Goal: Task Accomplishment & Management: Manage account settings

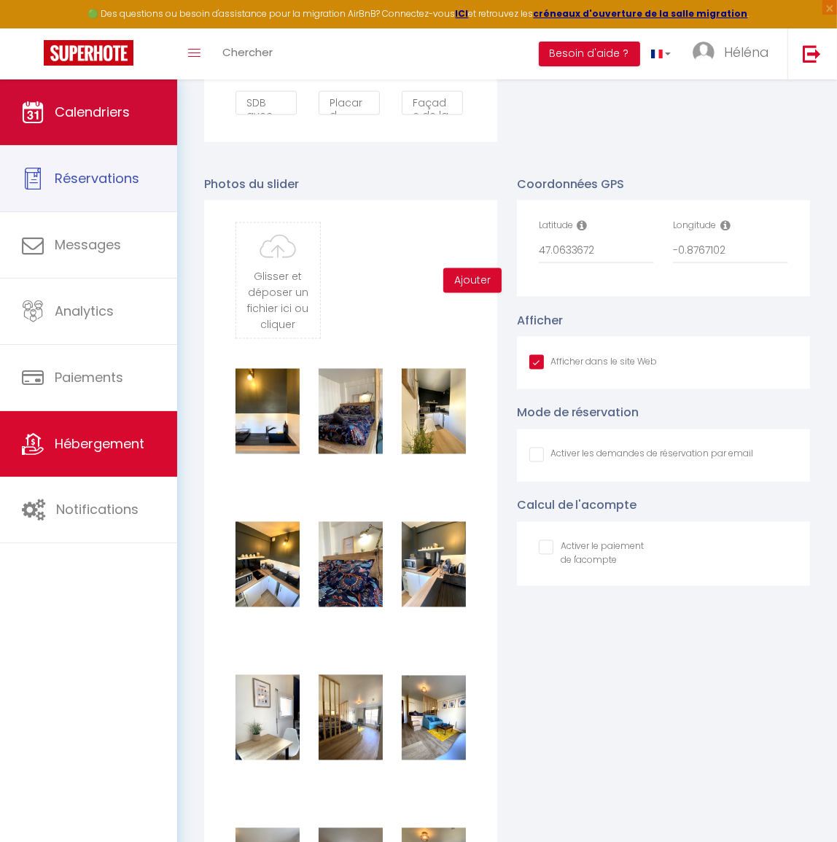
scroll to position [0, 706]
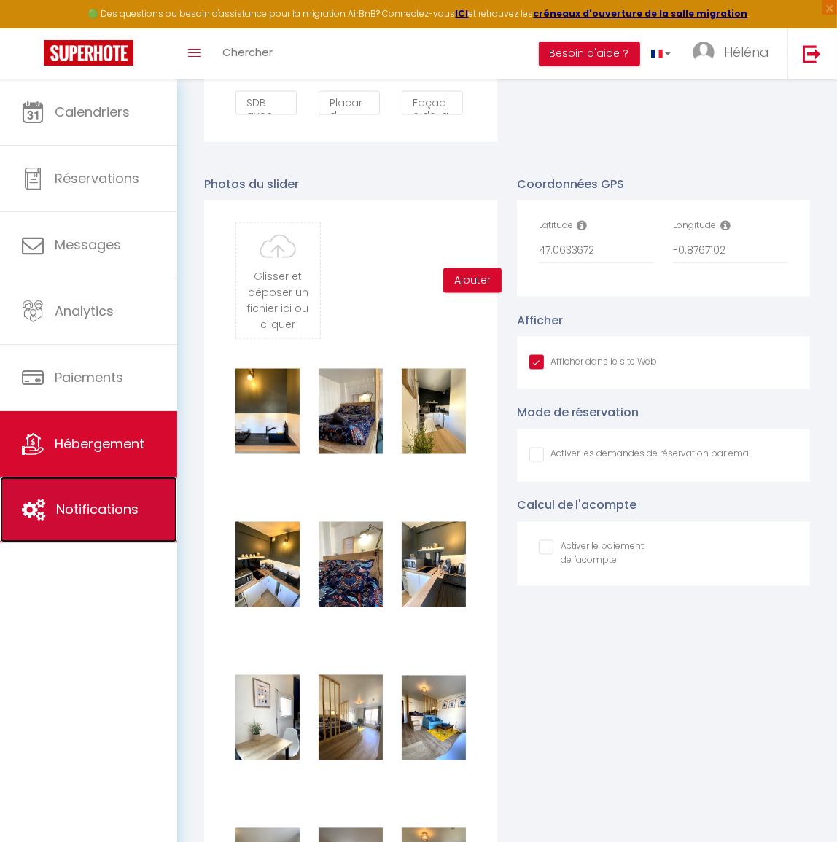
click at [109, 496] on link "Notifications" at bounding box center [88, 510] width 177 height 66
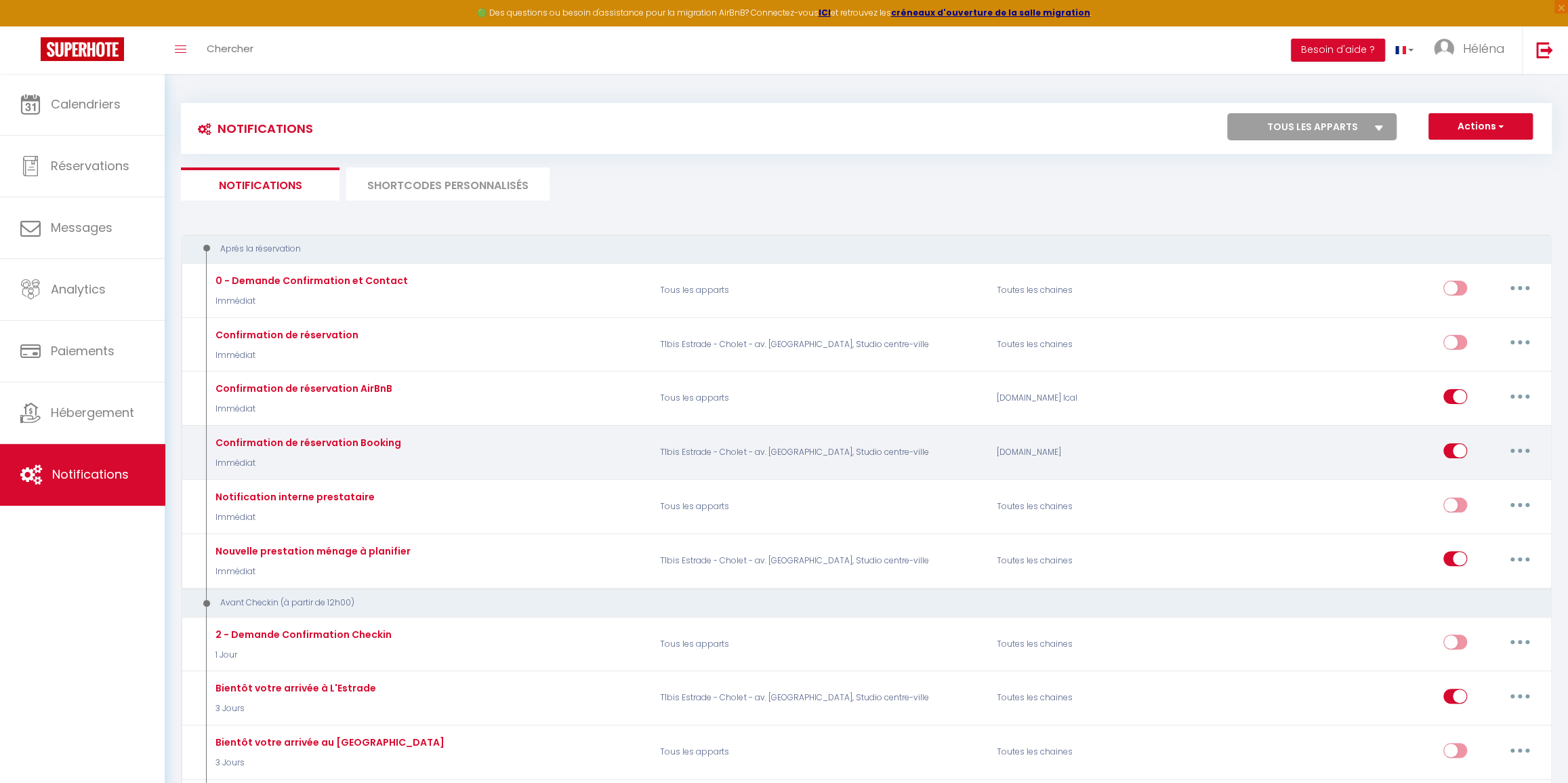
click at [777, 450] on icon "button" at bounding box center [1521, 450] width 4 height 4
click at [777, 483] on link "Editer" at bounding box center [1485, 481] width 100 height 23
type input "Confirmation de réservation Booking"
select select "Immédiat"
select select
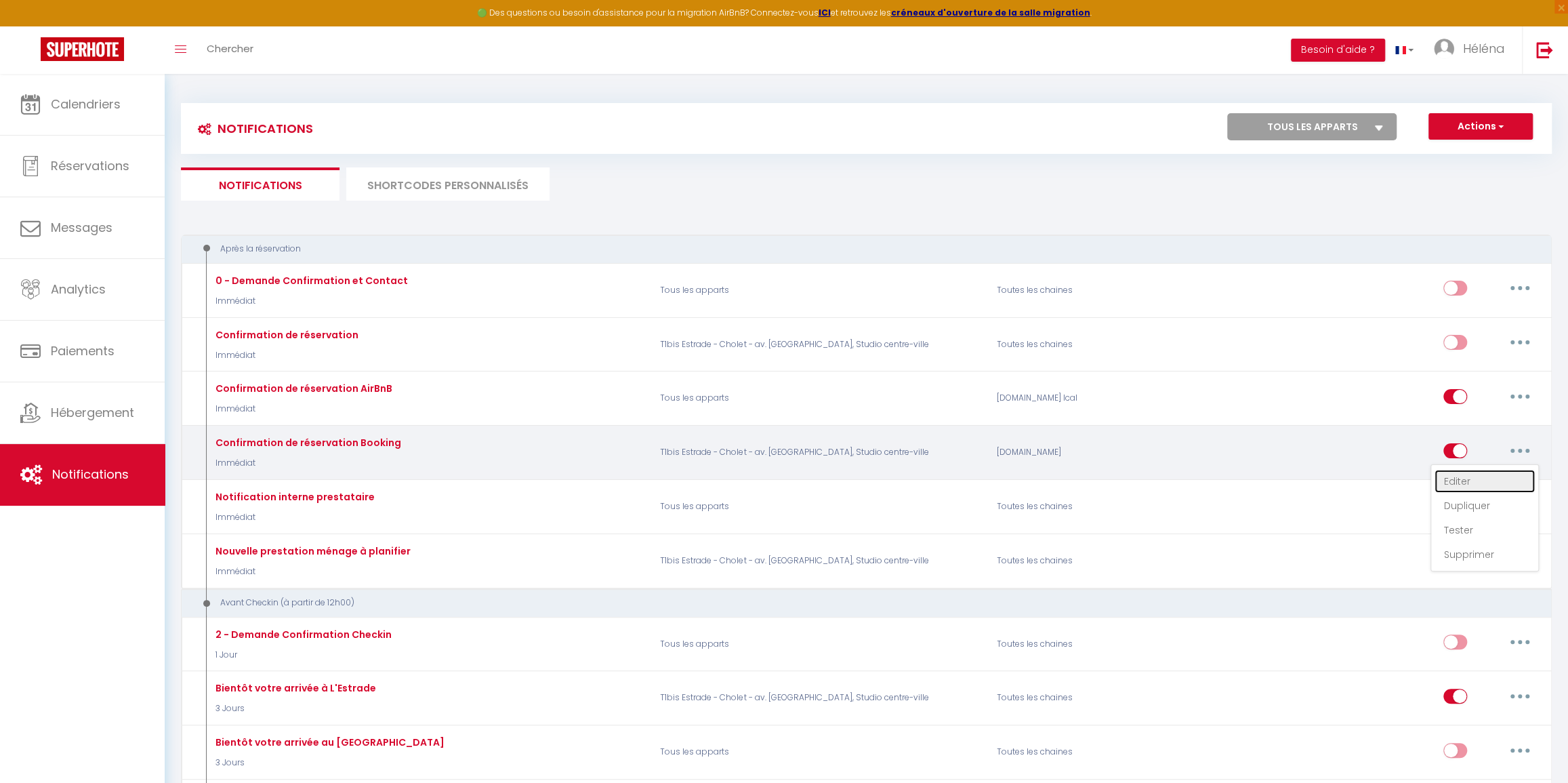
checkbox input "true"
checkbox input "false"
radio input "true"
type input "Merci pour votre réservation !"
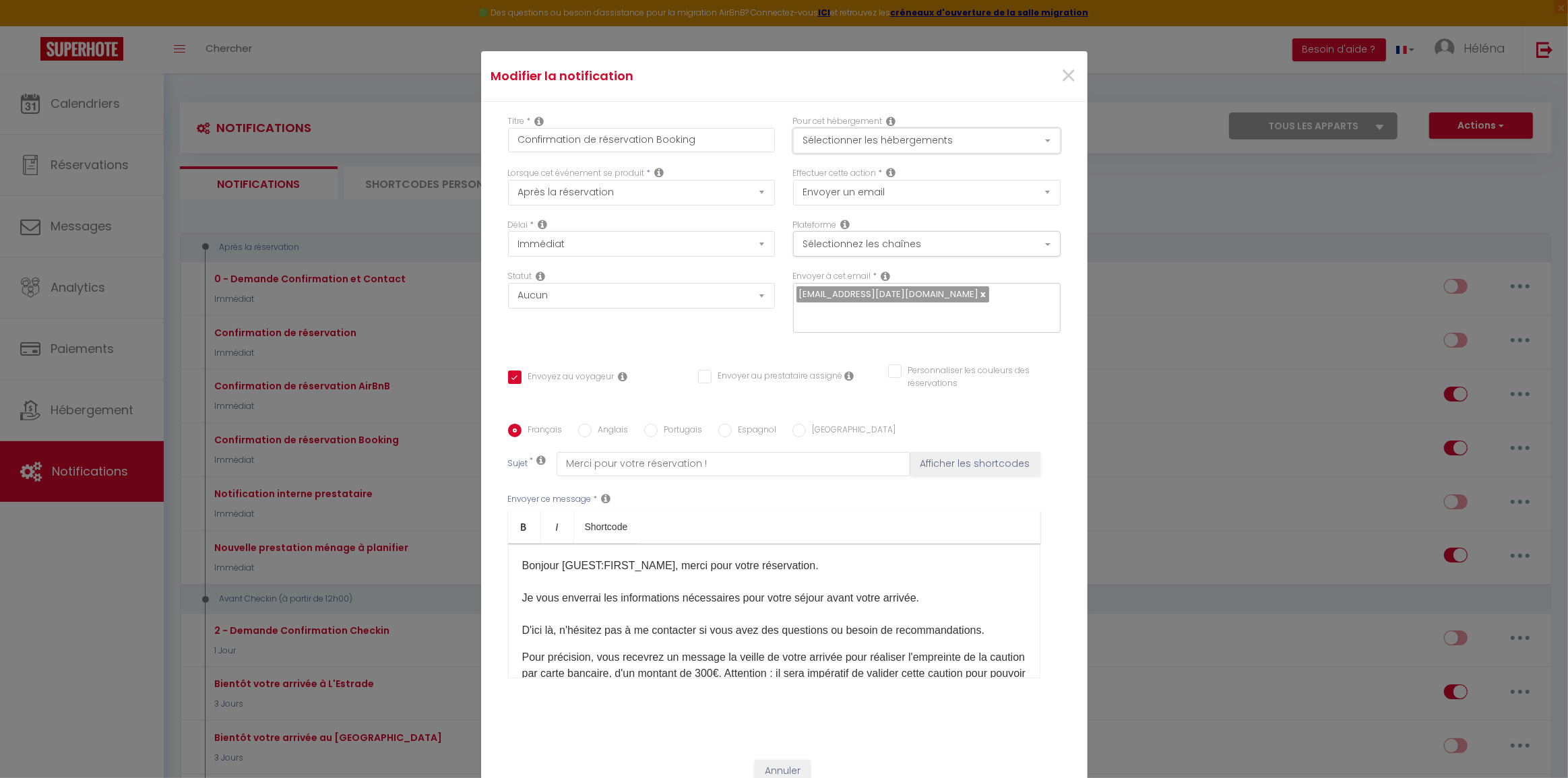
click at [773, 152] on button "Sélectionner les hébergements" at bounding box center [926, 140] width 267 height 26
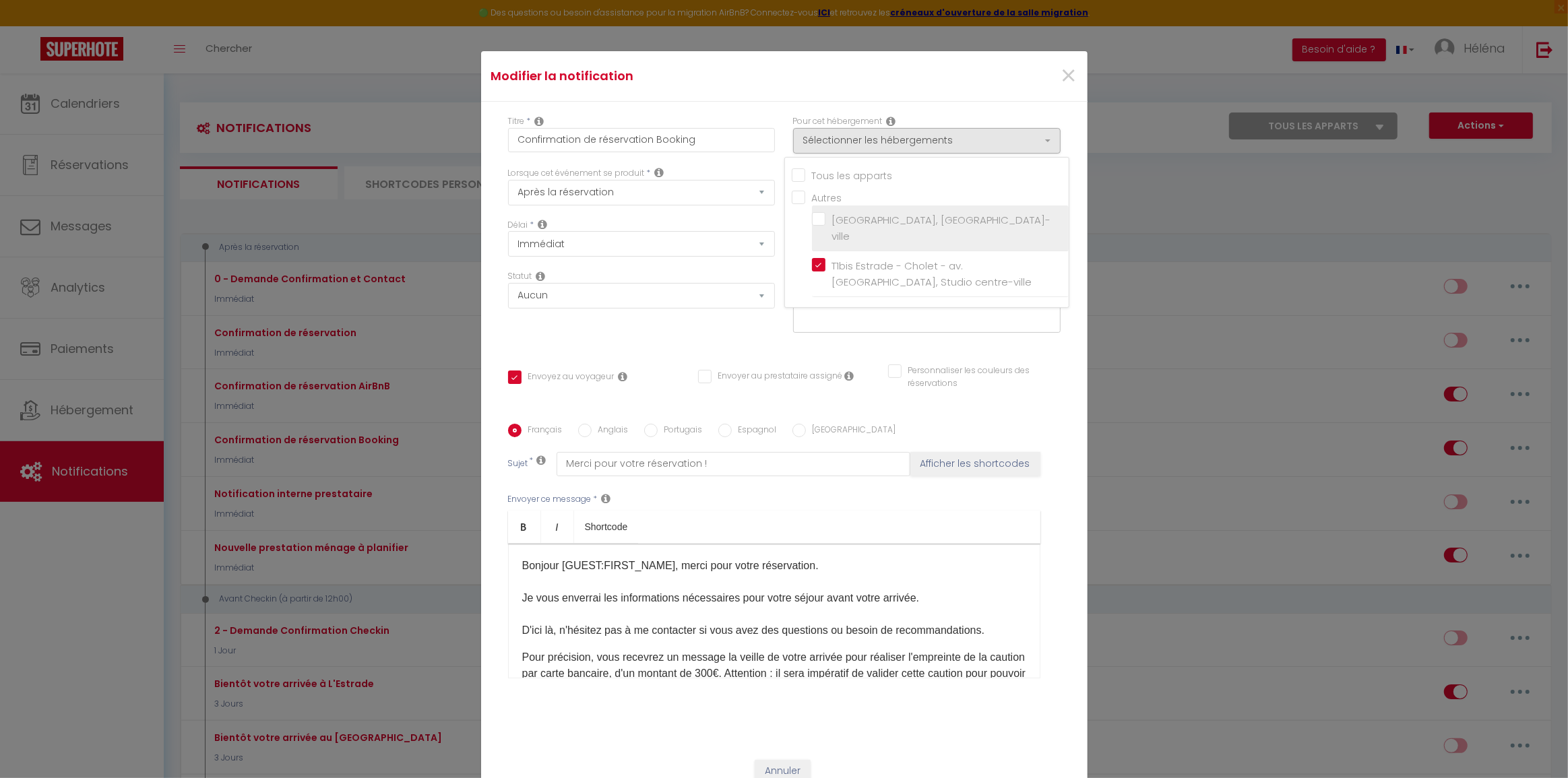
click at [773, 225] on input "[GEOGRAPHIC_DATA], [GEOGRAPHIC_DATA]-ville" at bounding box center [940, 228] width 257 height 14
checkbox input "true"
checkbox input "false"
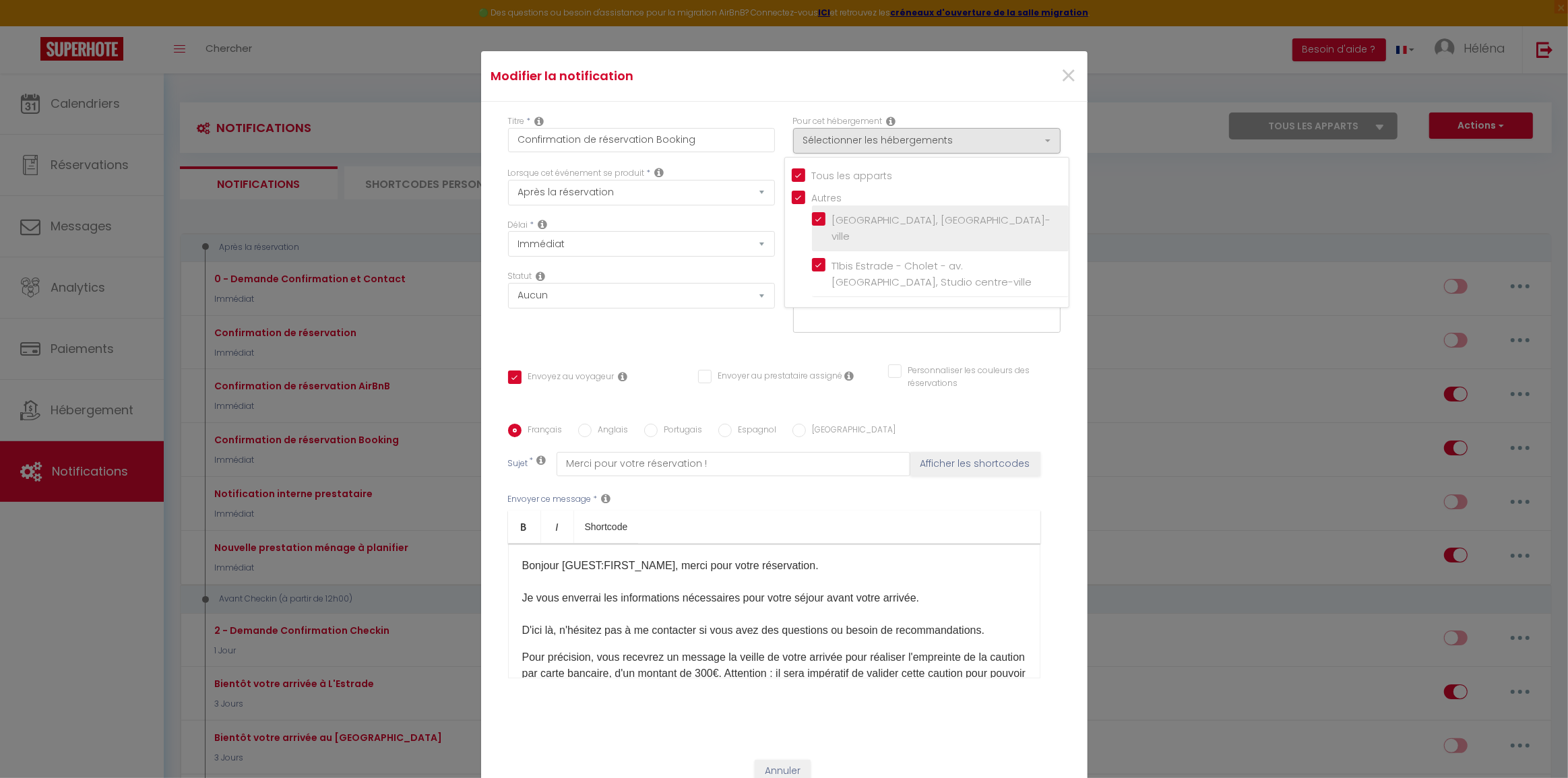
checkbox input "false"
checkbox input "true"
click at [773, 102] on div "Modifier la notification ×" at bounding box center [784, 76] width 606 height 51
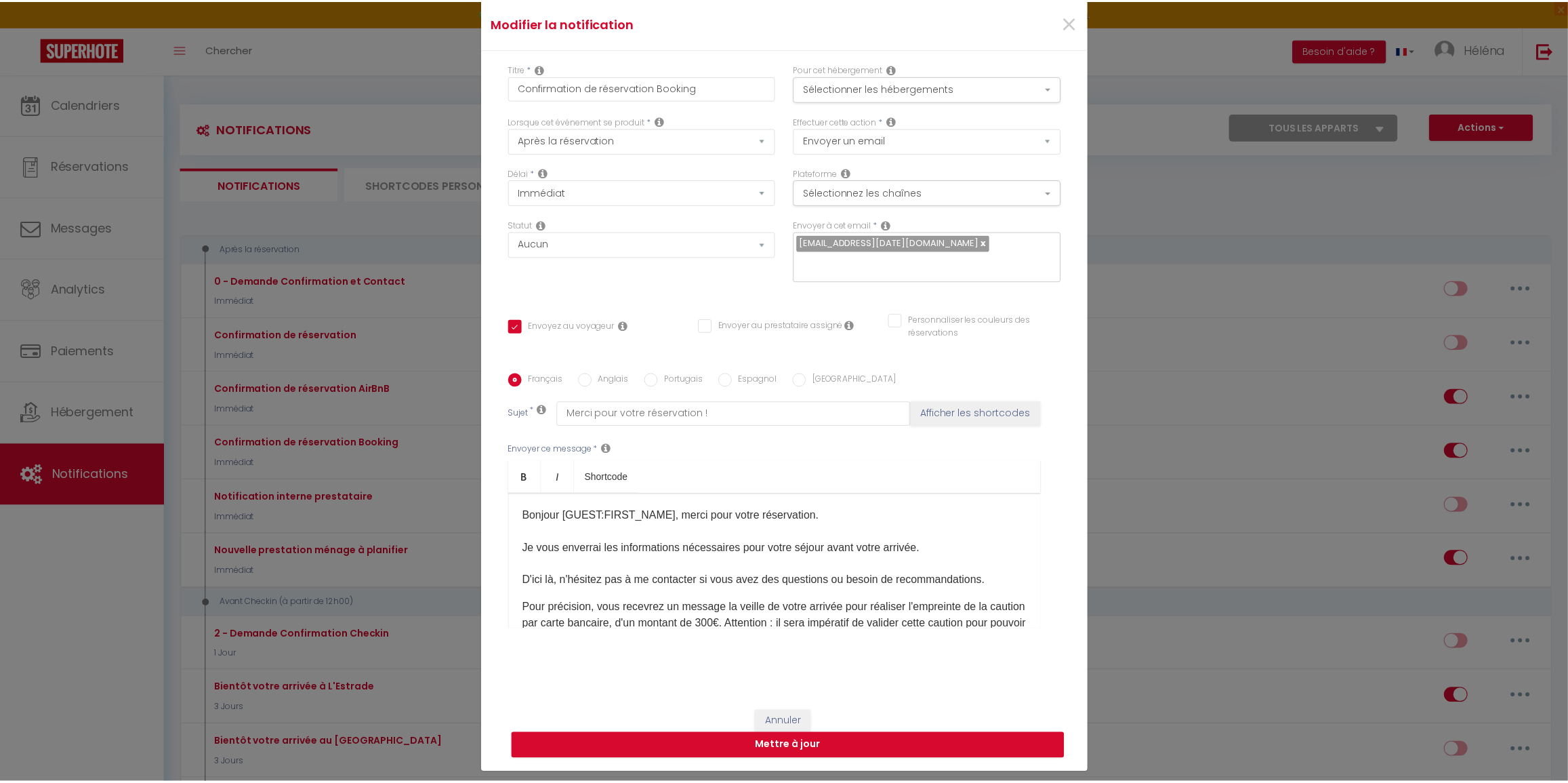
scroll to position [94, 0]
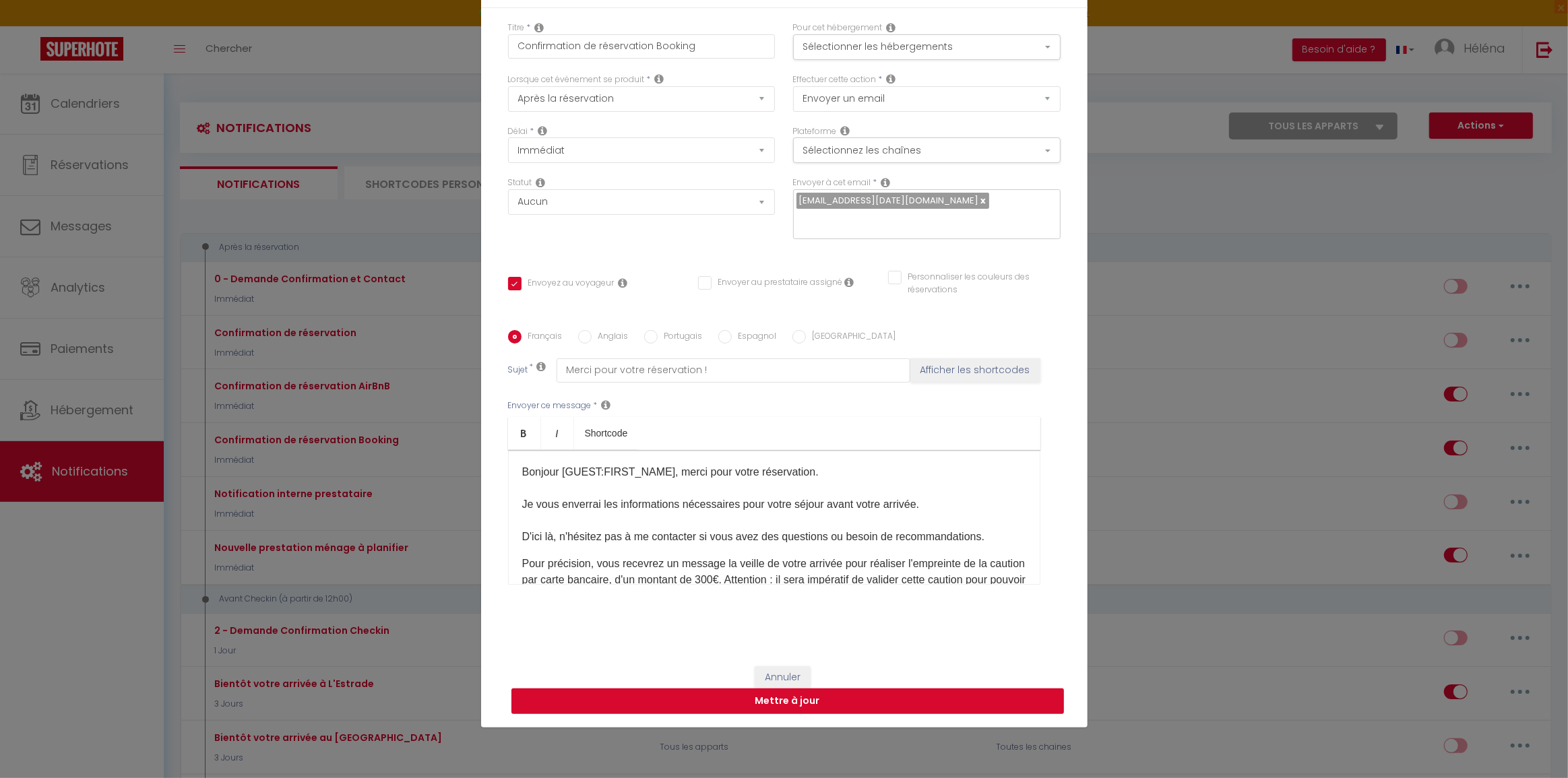
click at [773, 699] on button "Mettre à jour" at bounding box center [788, 701] width 553 height 26
checkbox input "true"
checkbox input "false"
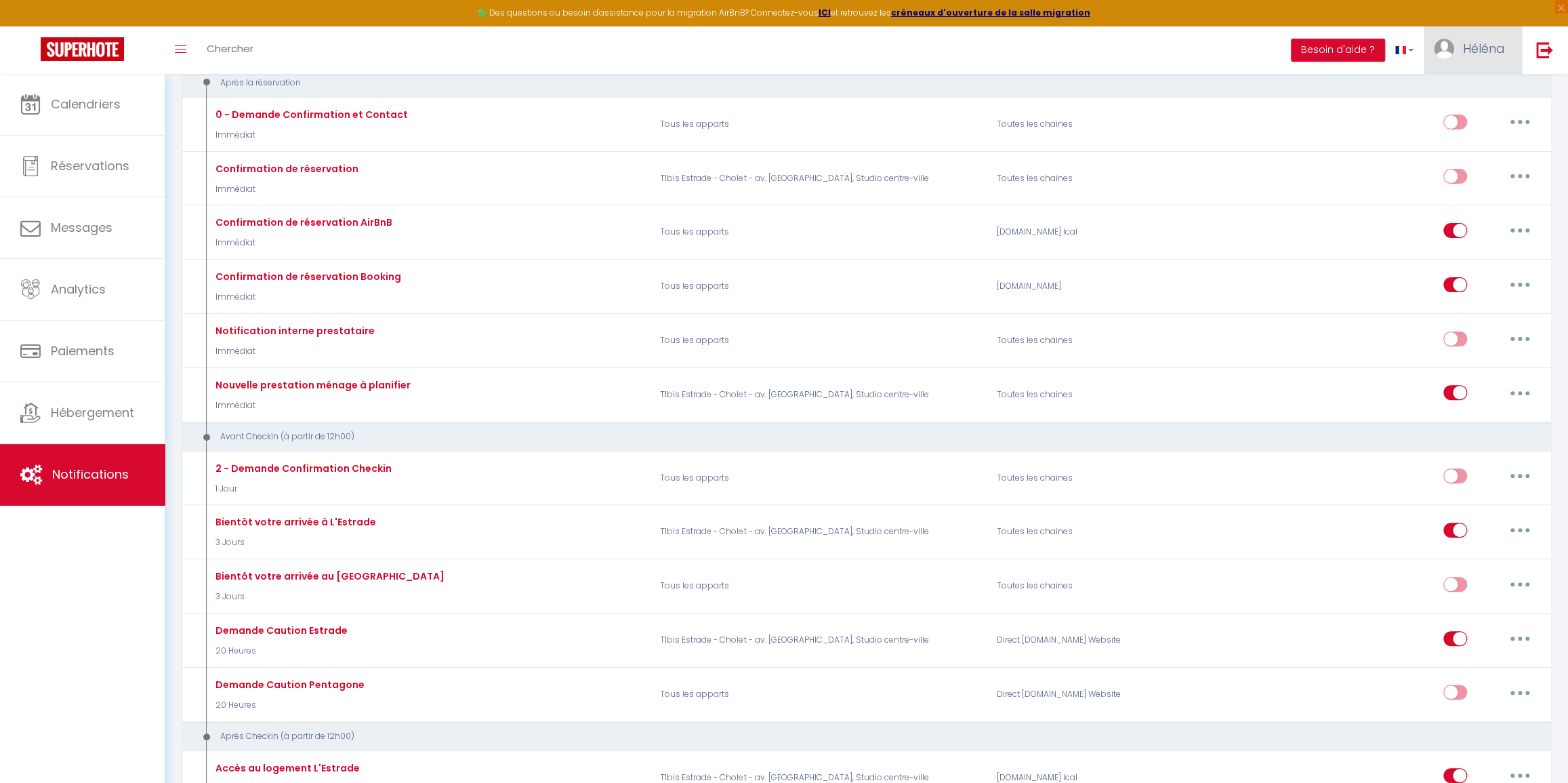
scroll to position [123, 0]
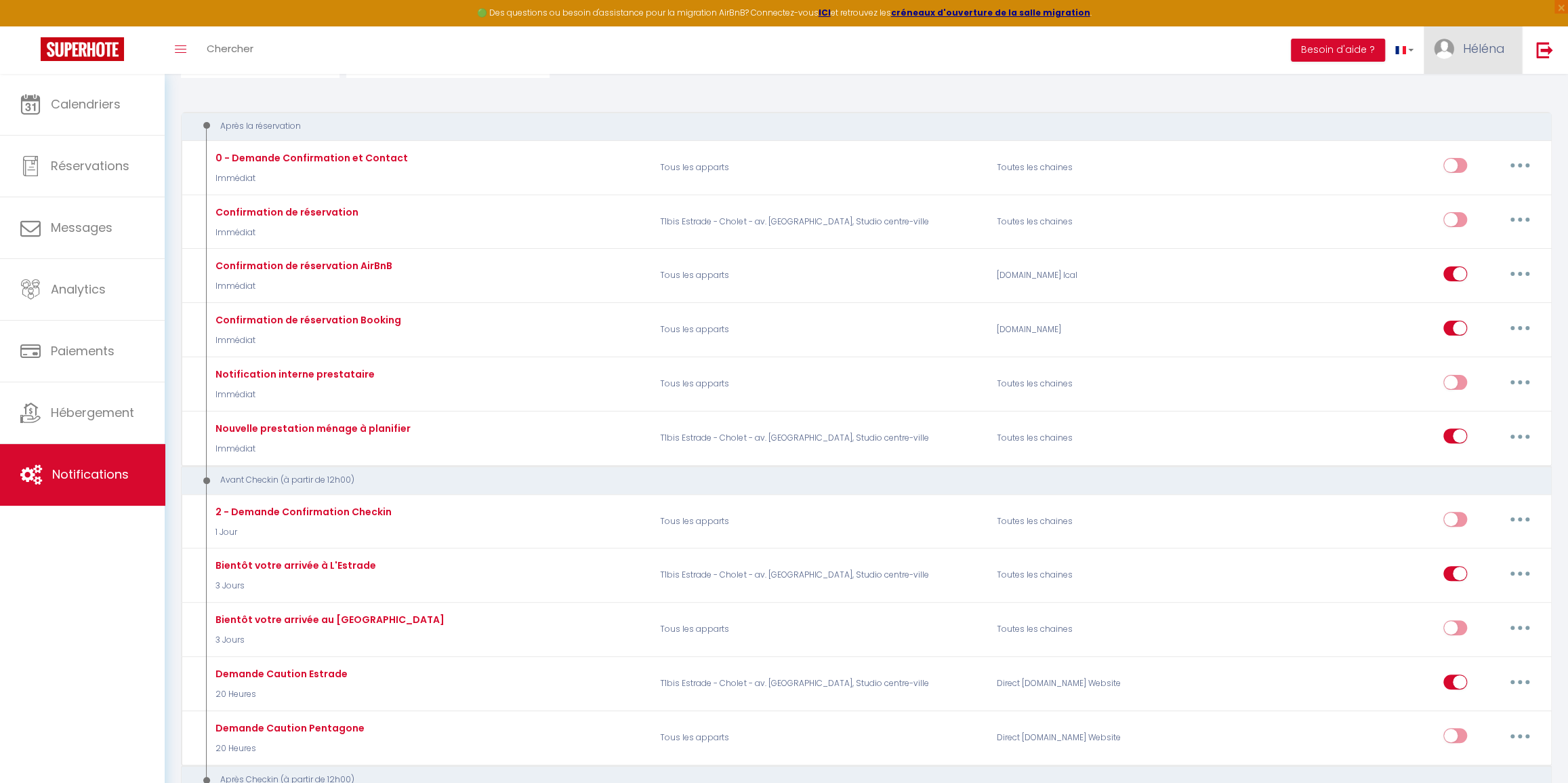
click at [777, 53] on span "Héléna" at bounding box center [1484, 48] width 42 height 17
click at [777, 116] on link "Équipe" at bounding box center [1468, 118] width 100 height 23
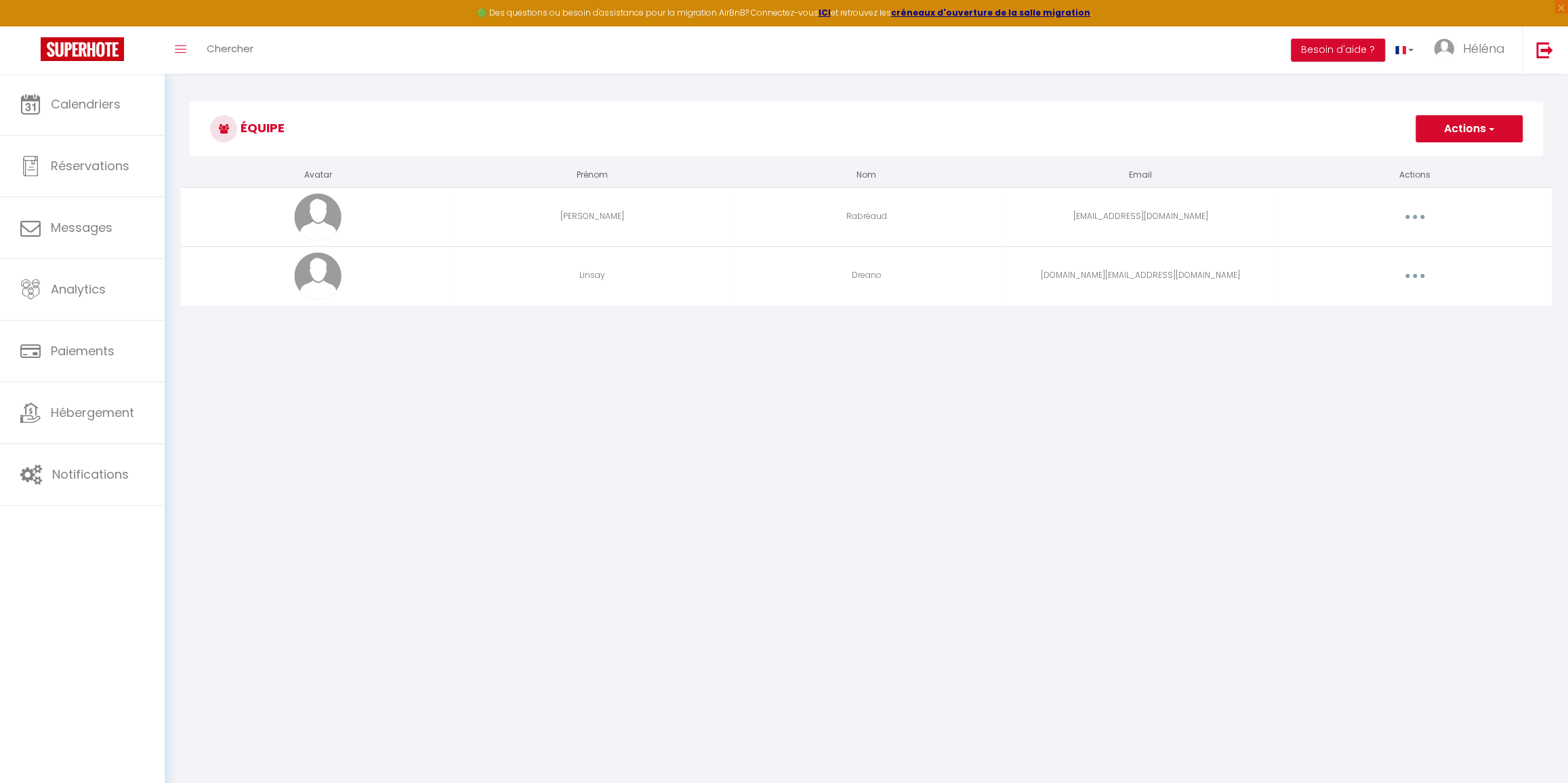
click at [777, 272] on button "button" at bounding box center [1415, 275] width 38 height 21
click at [777, 304] on link "Editer" at bounding box center [1380, 307] width 100 height 23
select select
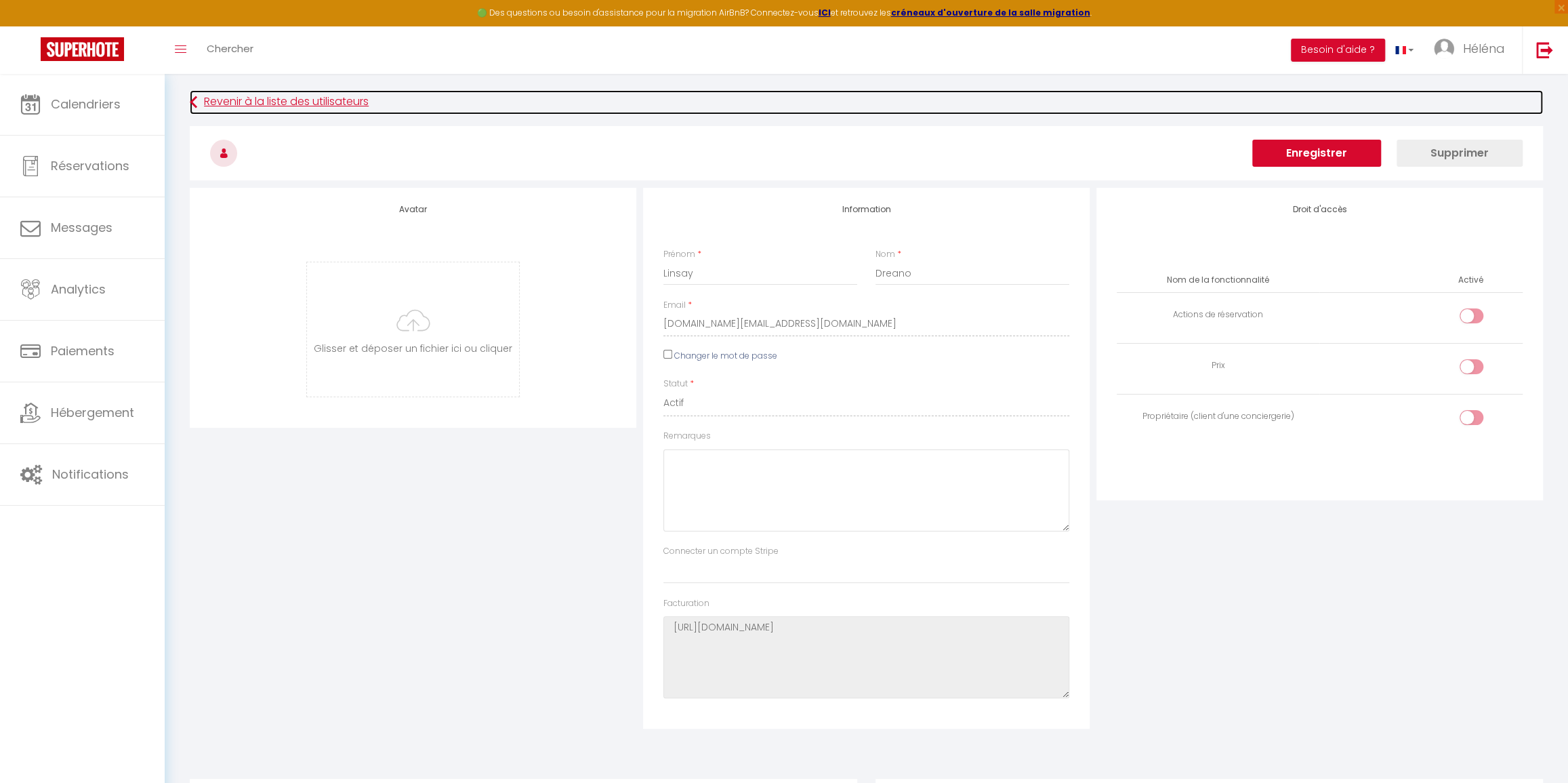
click at [199, 101] on link "Revenir à la liste des utilisateurs" at bounding box center [866, 102] width 1353 height 24
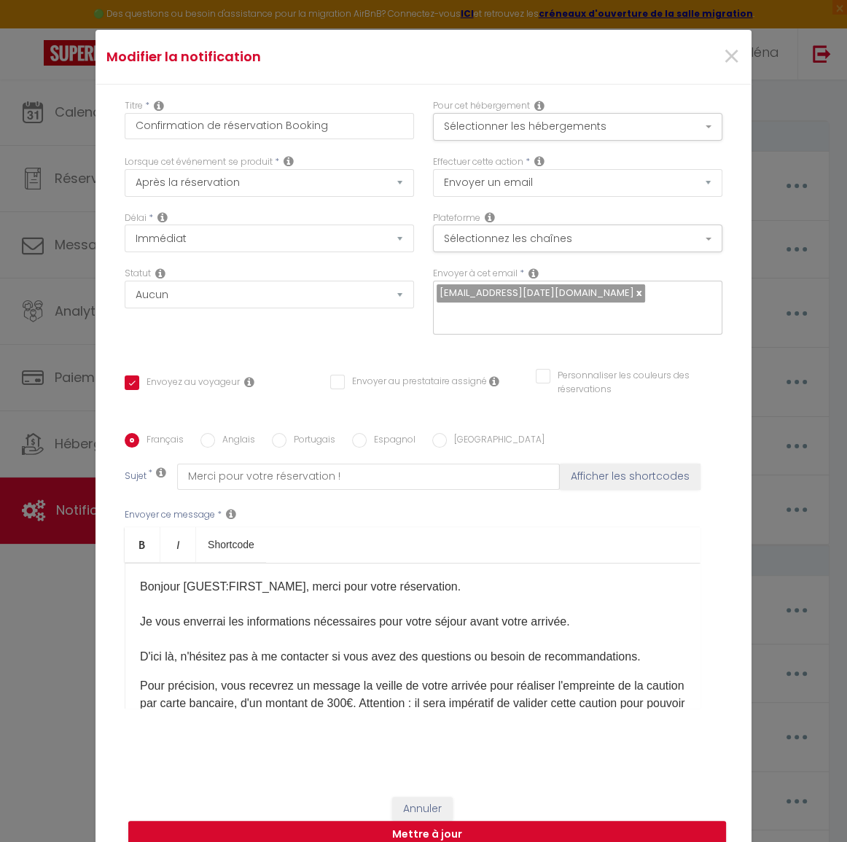
scroll to position [144, 0]
